Goal: Information Seeking & Learning: Learn about a topic

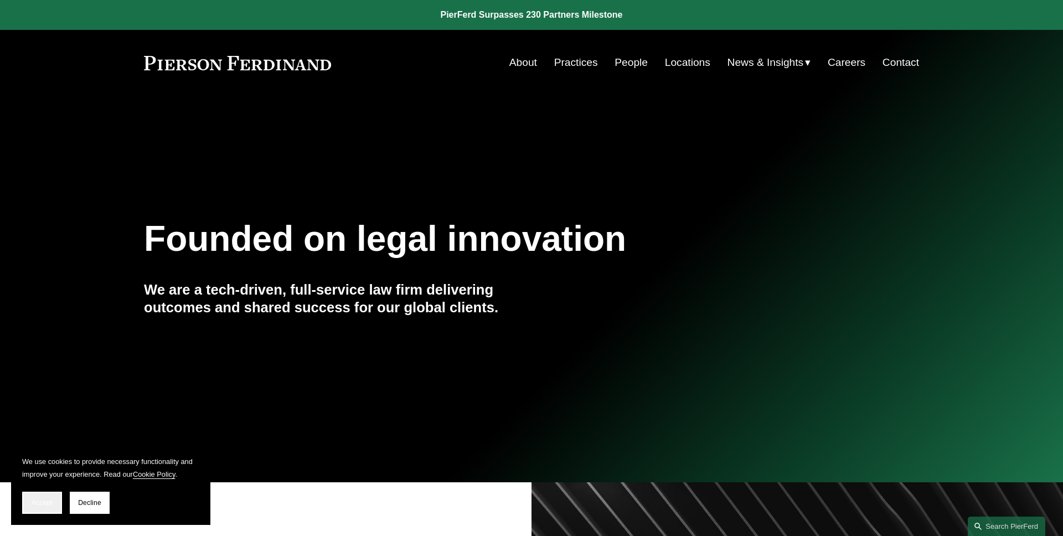
click at [43, 499] on span "Accept" at bounding box center [42, 503] width 21 height 8
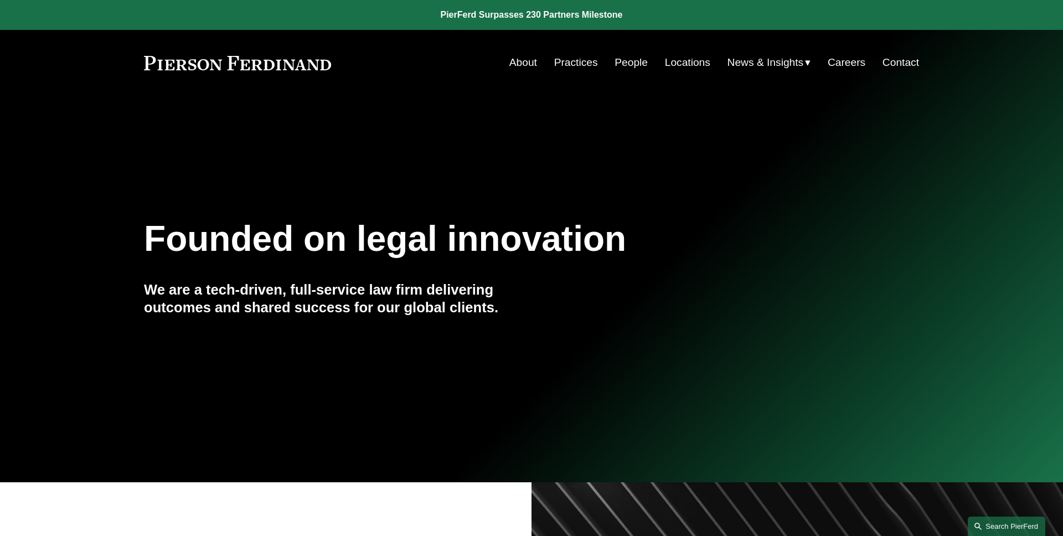
click at [999, 519] on link "Search this site" at bounding box center [1006, 525] width 77 height 19
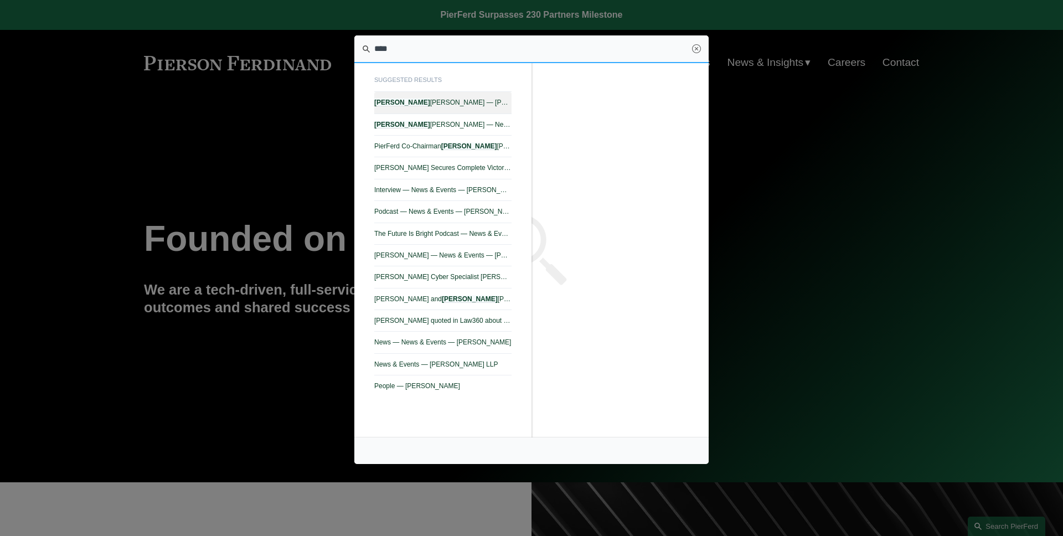
click at [449, 104] on span "[PERSON_NAME] — [PERSON_NAME] LLP" at bounding box center [442, 103] width 137 height 8
type input "****"
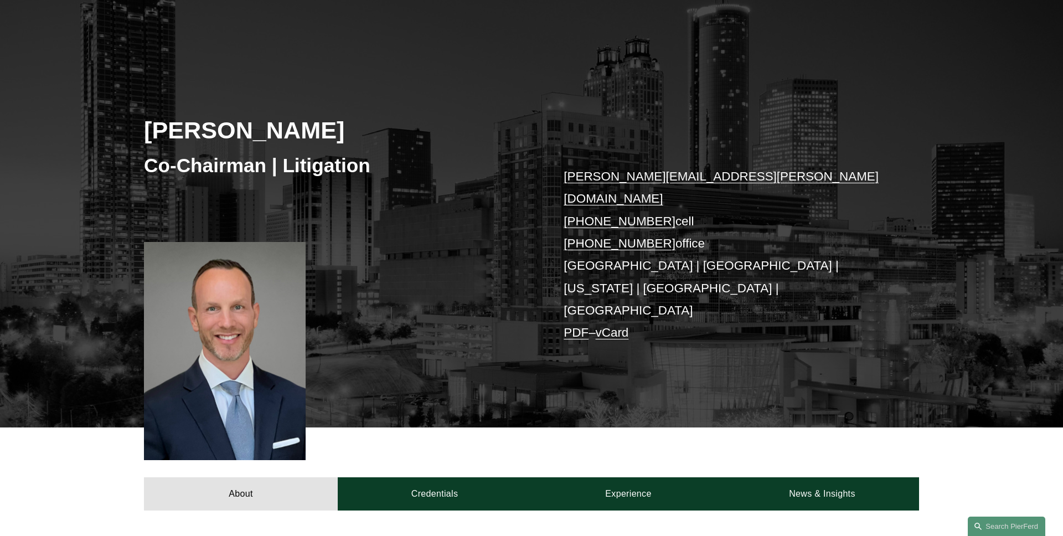
scroll to position [168, 0]
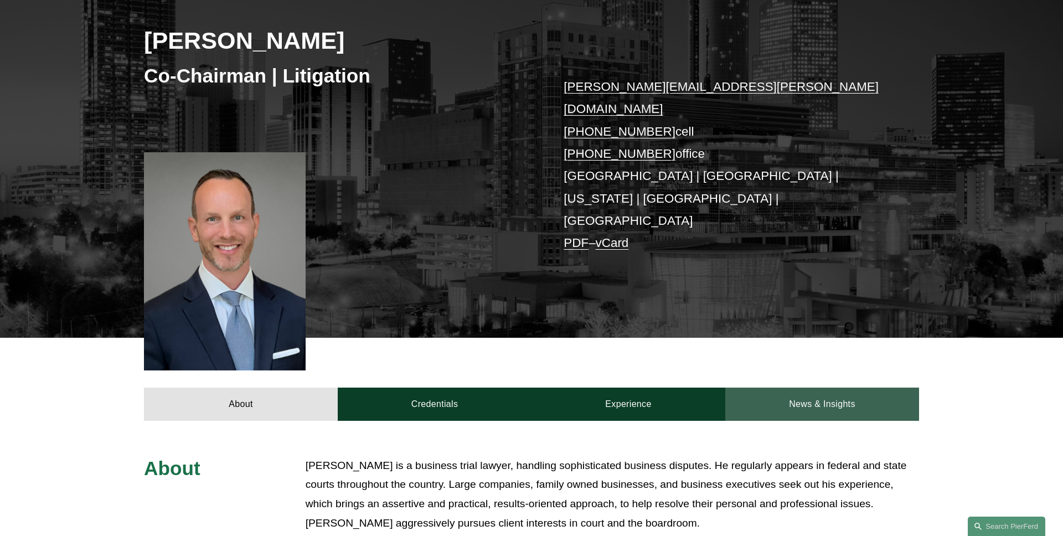
click at [868, 387] on link "News & Insights" at bounding box center [822, 403] width 194 height 33
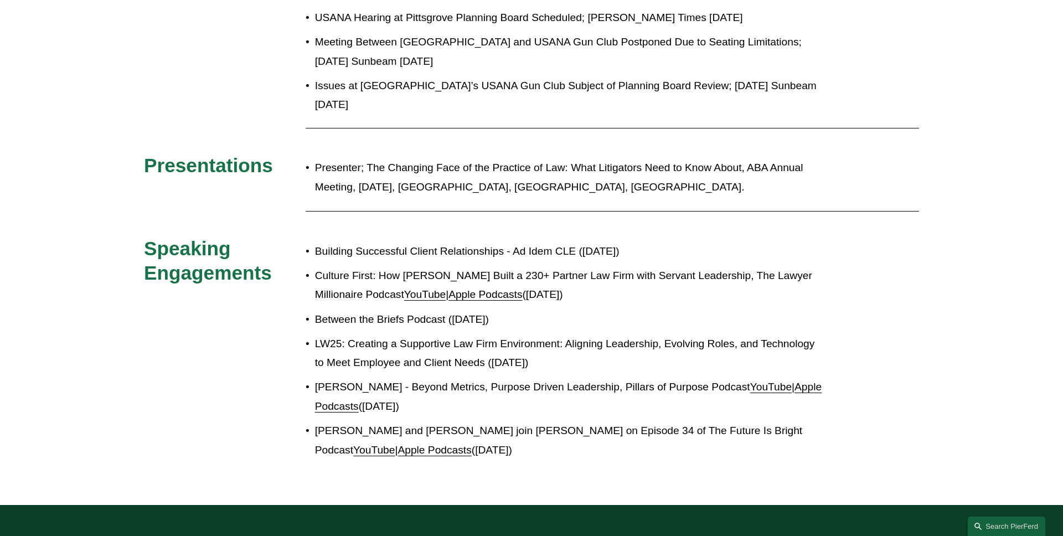
scroll to position [1137, 0]
